Goal: Task Accomplishment & Management: Manage account settings

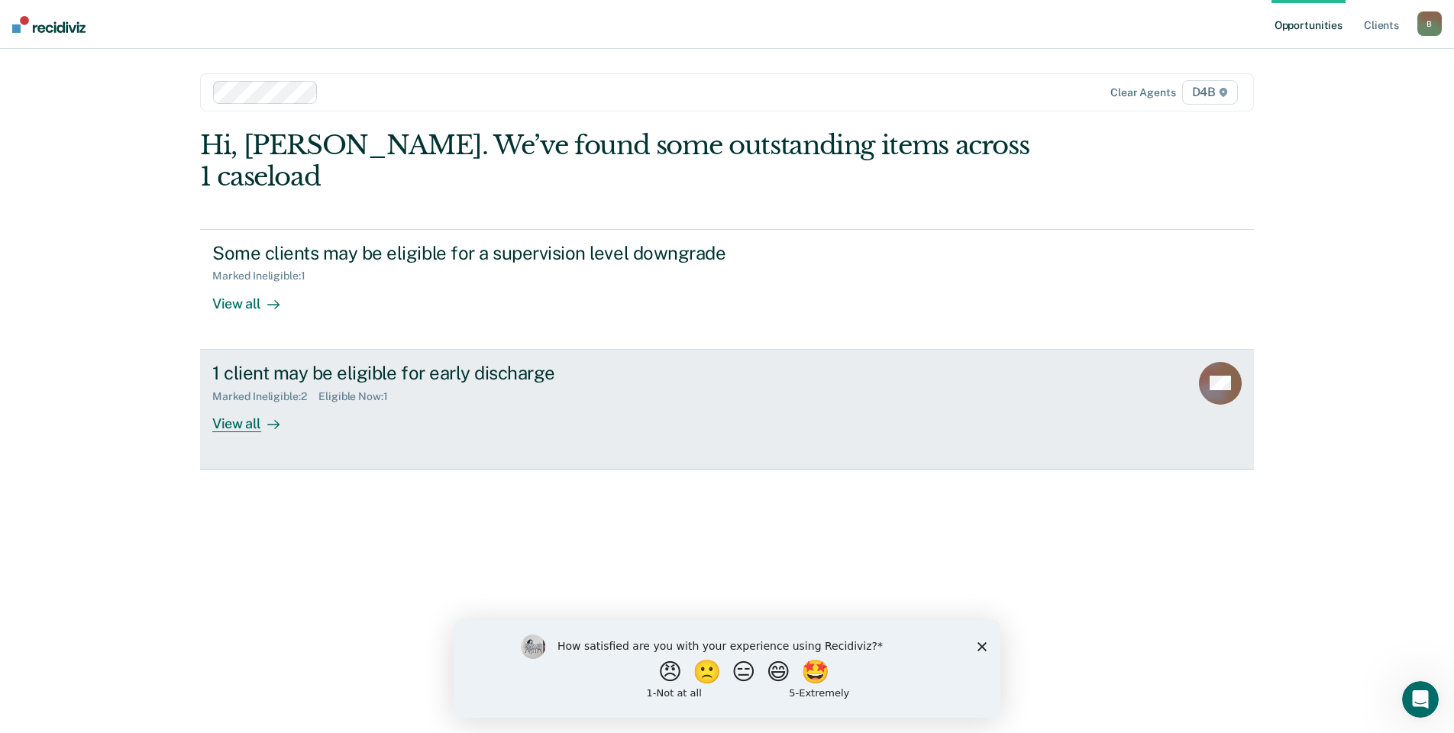
click at [247, 402] on div "View all" at bounding box center [255, 417] width 86 height 30
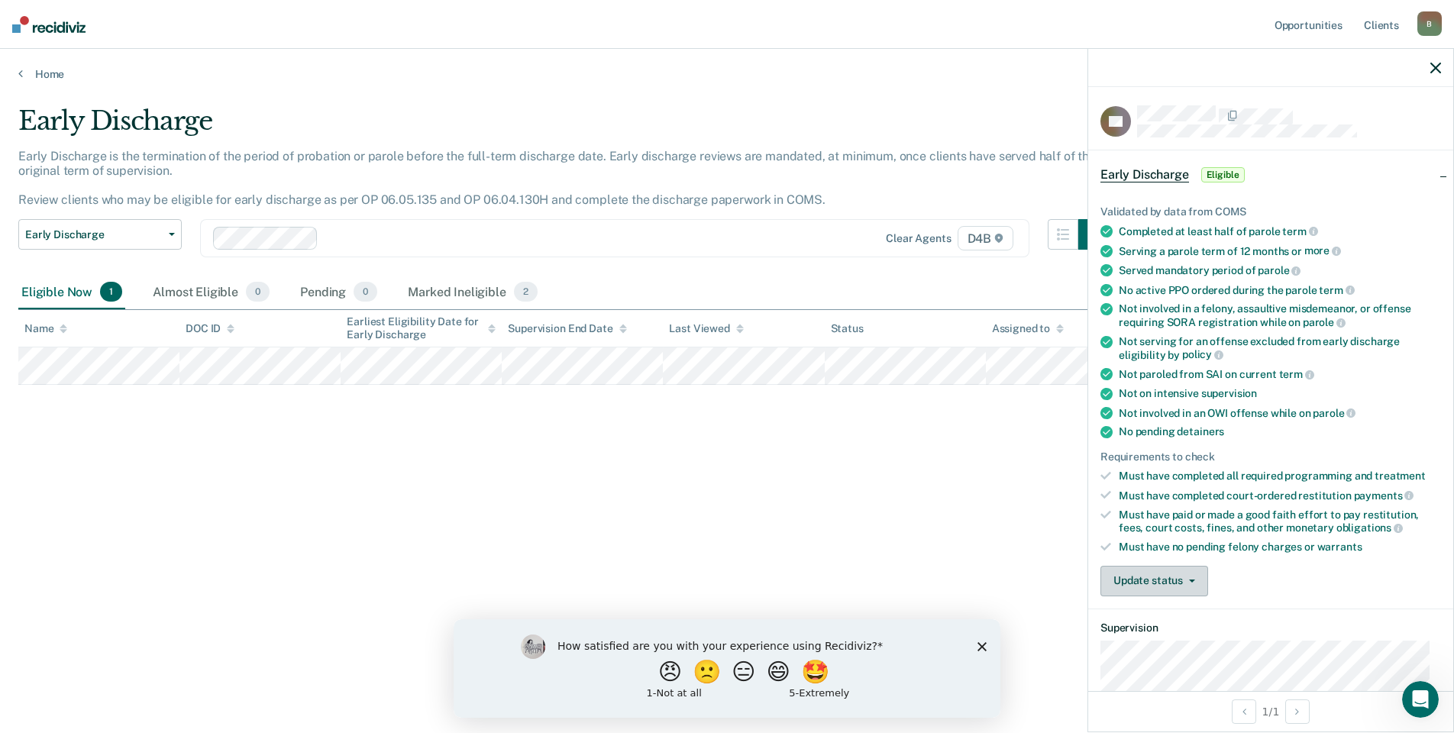
click at [1200, 584] on button "Update status" at bounding box center [1154, 581] width 108 height 31
click at [1189, 643] on button "Mark Ineligible" at bounding box center [1173, 642] width 147 height 24
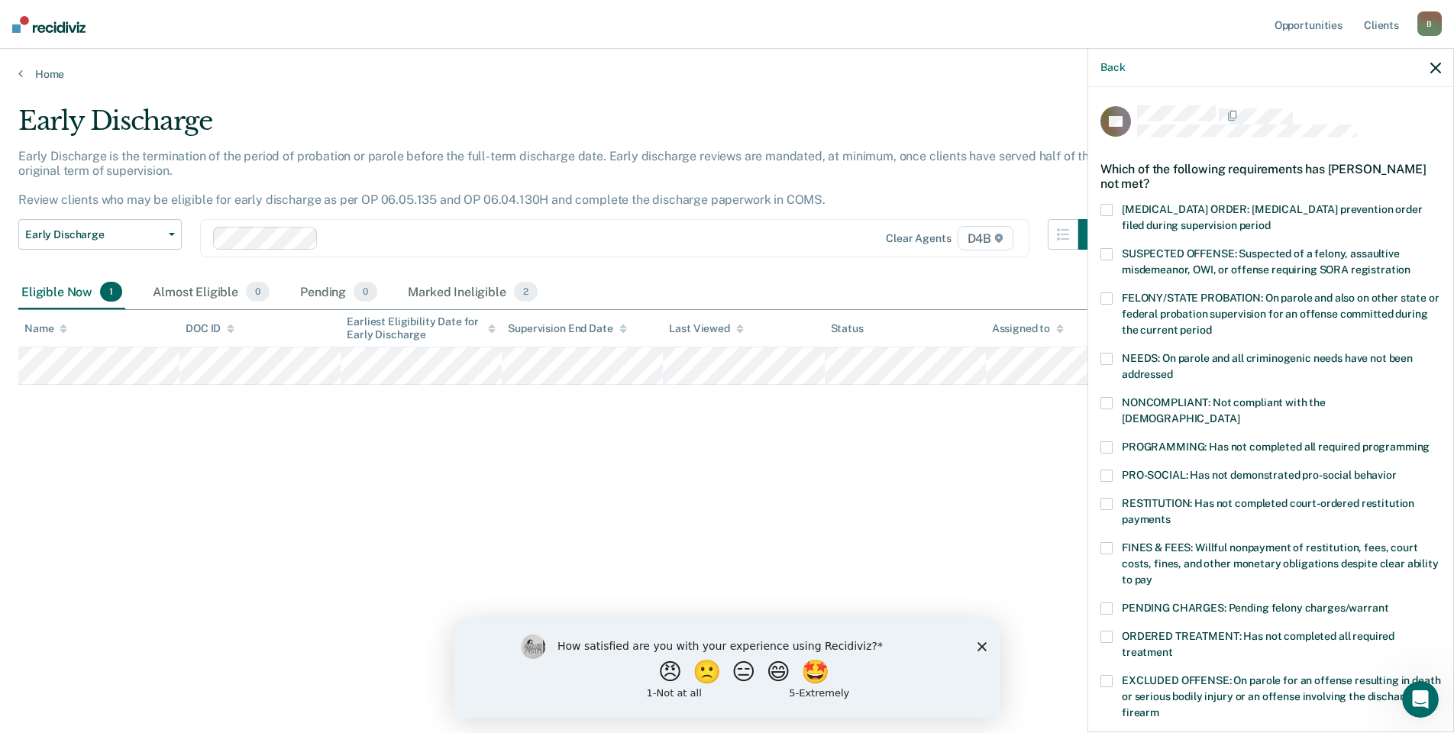
click at [1109, 357] on span at bounding box center [1106, 359] width 12 height 12
click at [1104, 405] on span at bounding box center [1106, 403] width 12 height 12
click at [1109, 441] on span at bounding box center [1106, 447] width 12 height 12
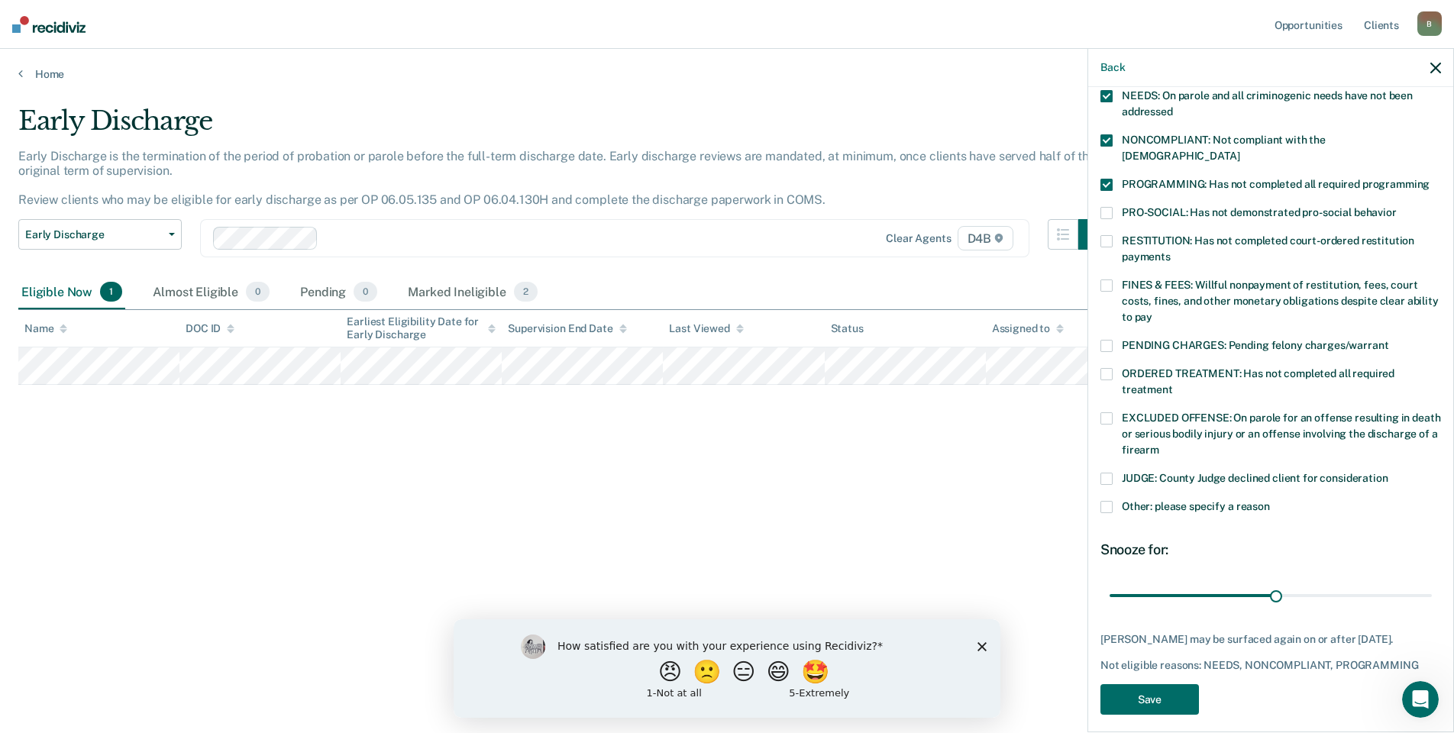
scroll to position [271, 0]
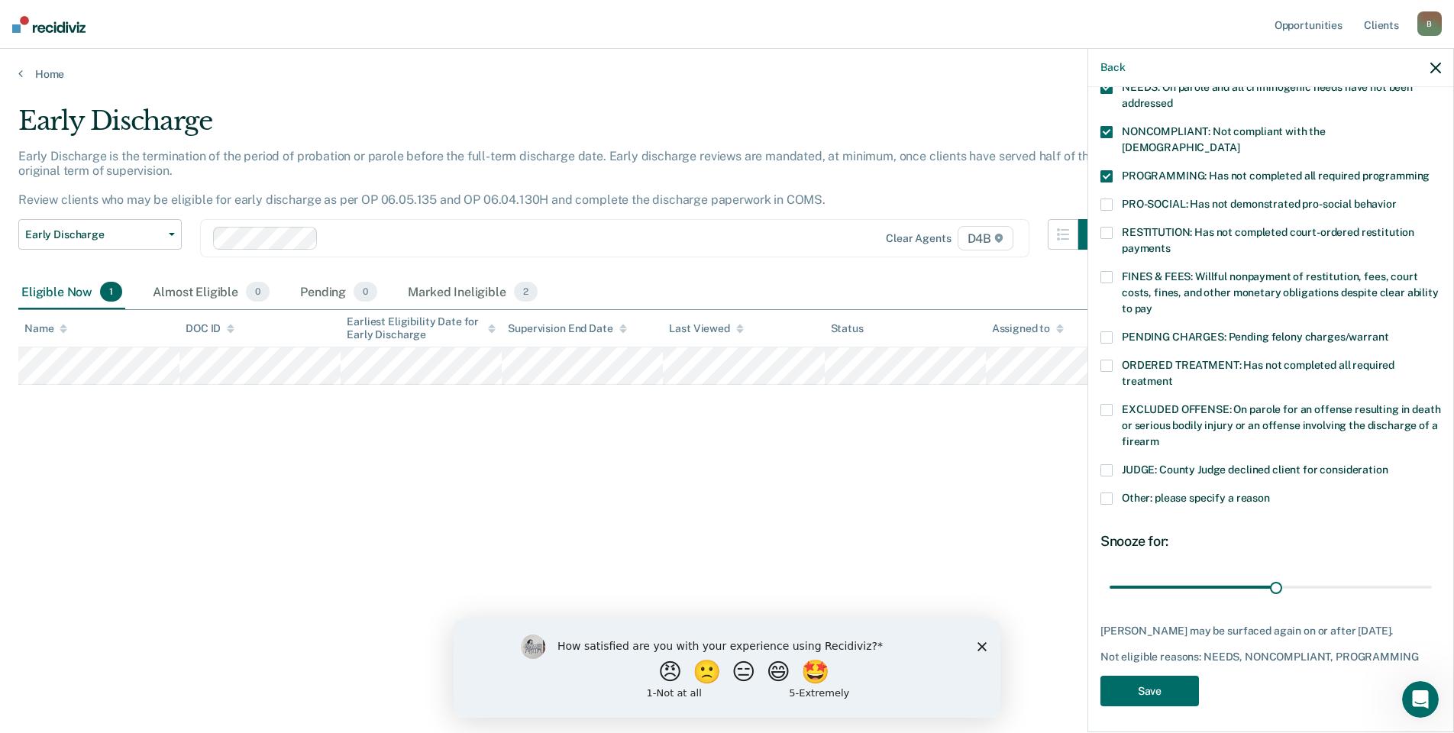
click at [1107, 271] on span at bounding box center [1106, 277] width 12 height 12
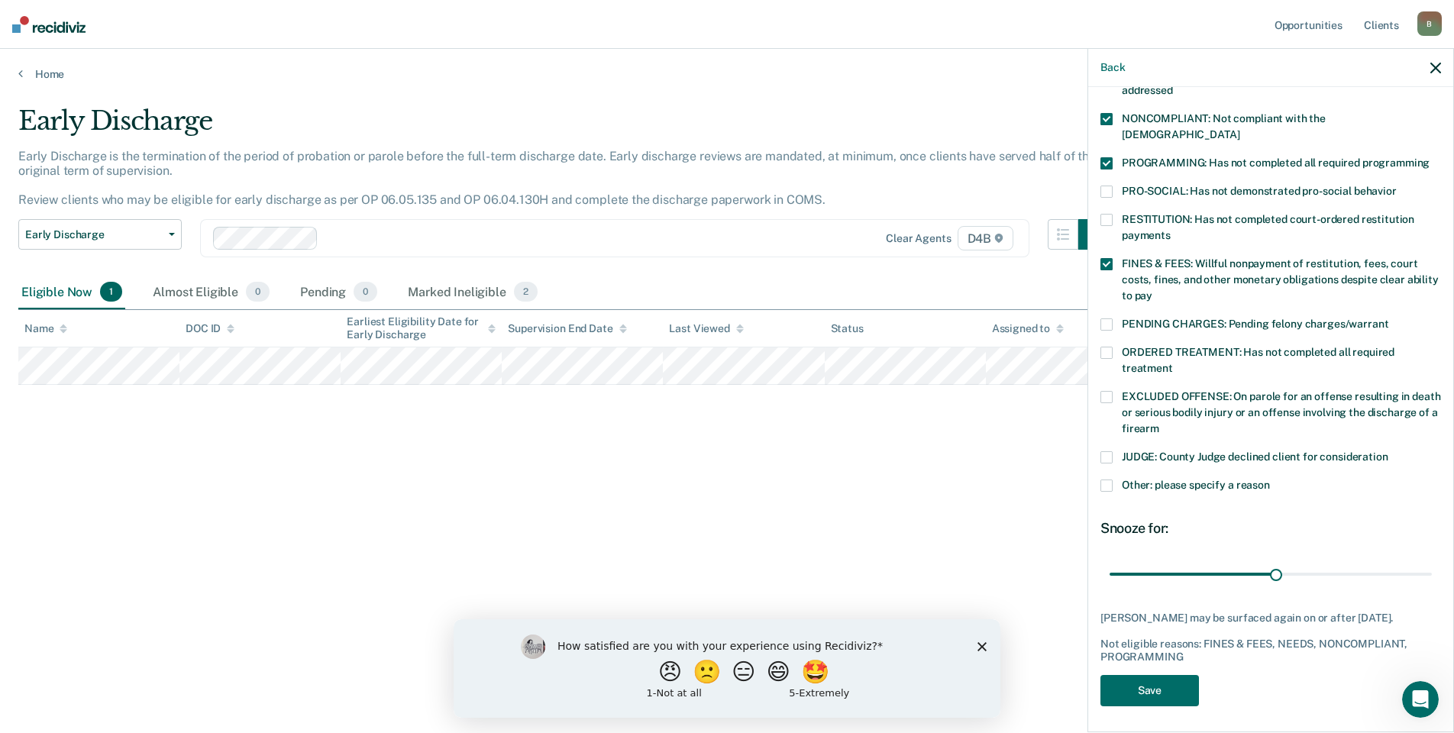
click at [1104, 347] on span at bounding box center [1106, 353] width 12 height 12
click at [1173, 689] on button "Save" at bounding box center [1149, 690] width 98 height 31
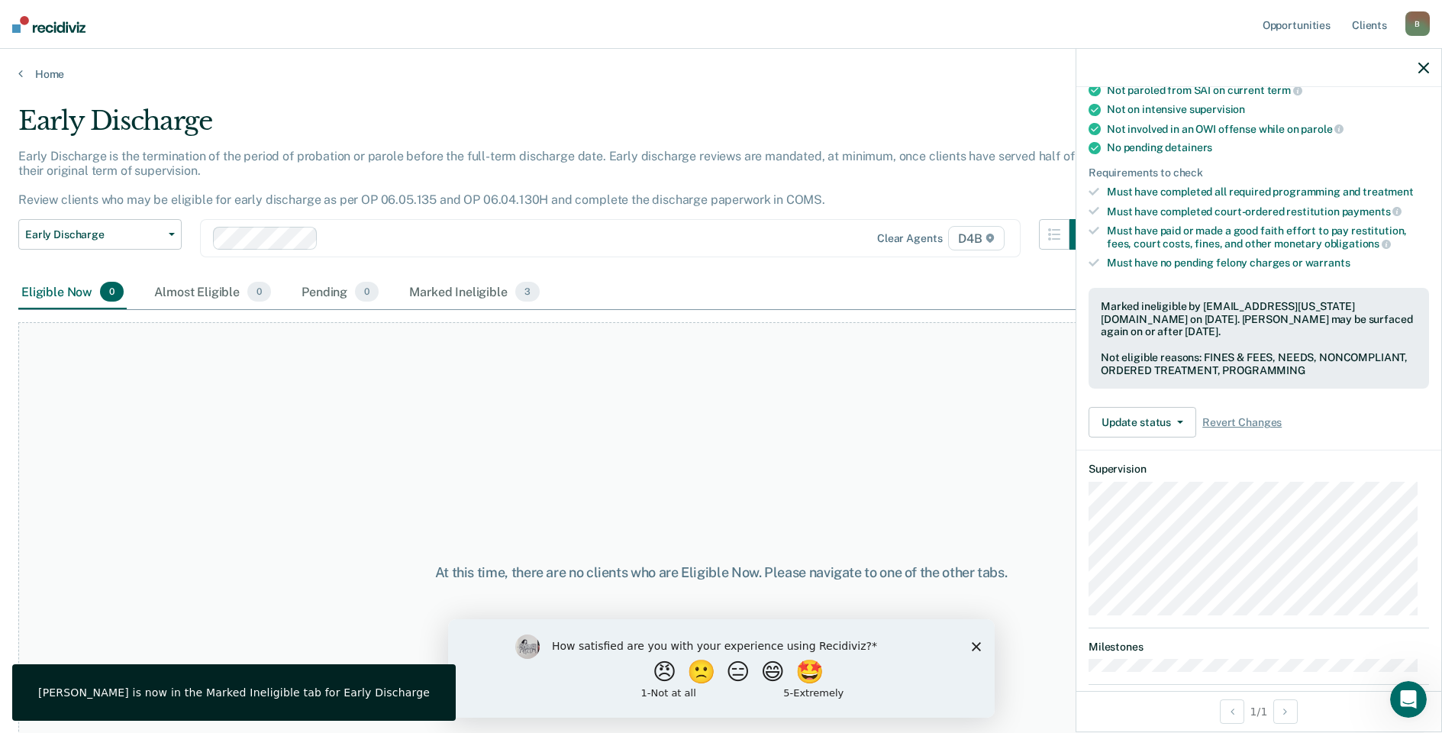
click at [1431, 65] on div at bounding box center [1258, 68] width 365 height 38
click at [1425, 68] on icon "button" at bounding box center [1423, 68] width 11 height 11
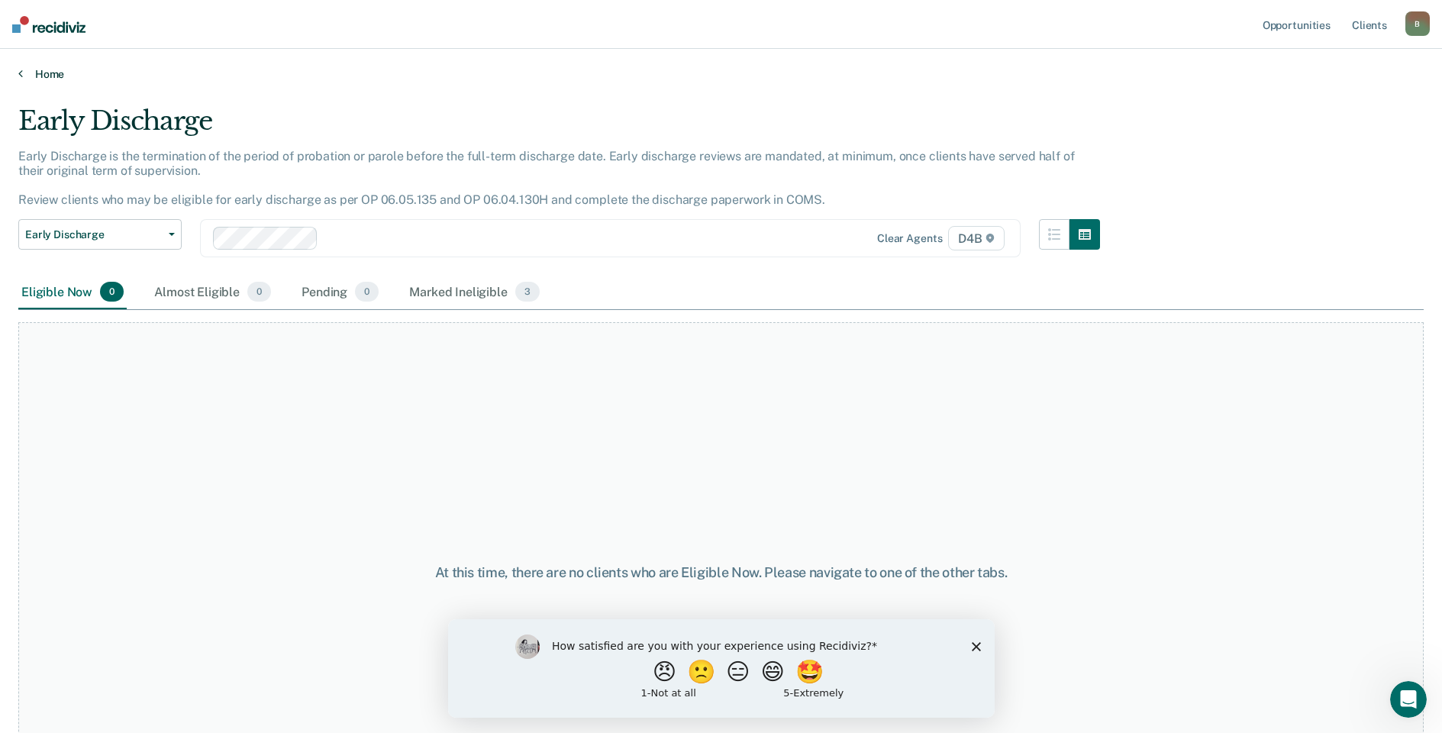
click at [22, 71] on icon at bounding box center [20, 73] width 5 height 12
